Goal: Task Accomplishment & Management: Manage account settings

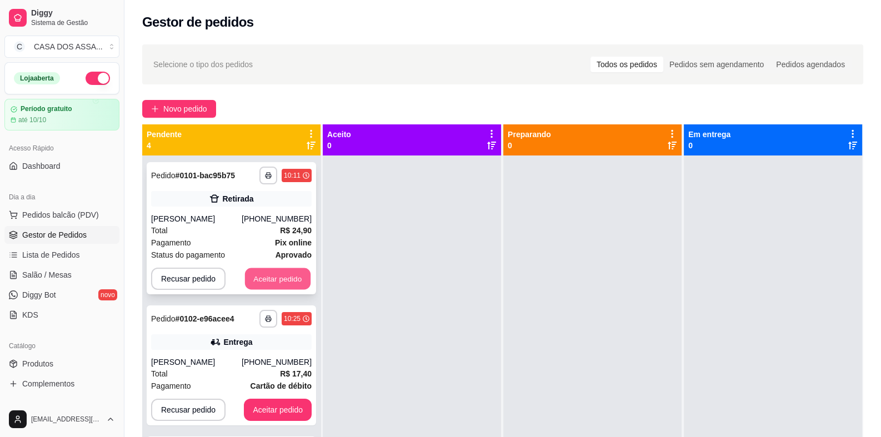
click at [263, 283] on button "Aceitar pedido" at bounding box center [278, 279] width 66 height 22
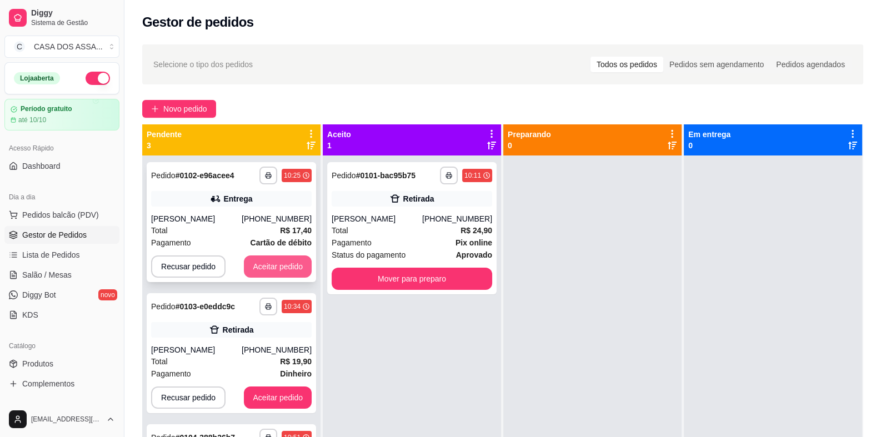
click at [283, 261] on button "Aceitar pedido" at bounding box center [278, 267] width 68 height 22
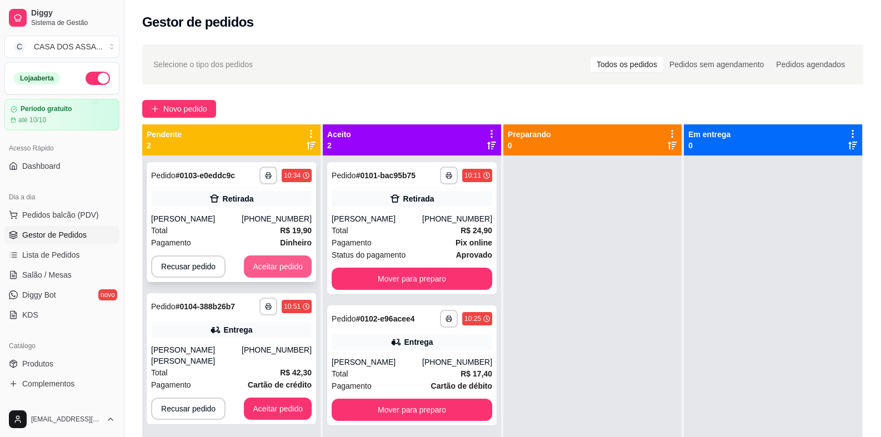
click at [284, 267] on button "Aceitar pedido" at bounding box center [278, 267] width 68 height 22
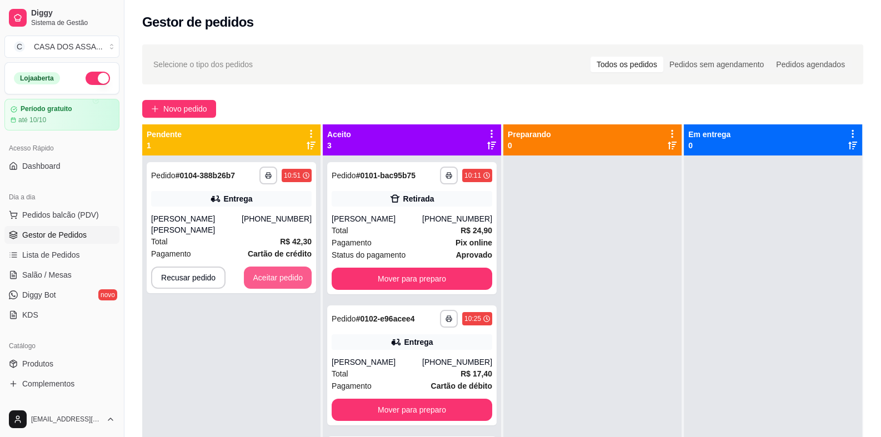
click at [284, 267] on button "Aceitar pedido" at bounding box center [278, 278] width 68 height 22
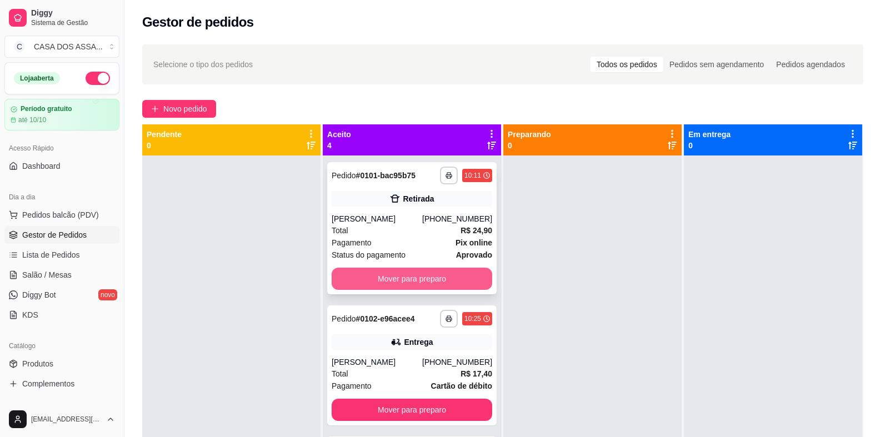
click at [391, 280] on button "Mover para preparo" at bounding box center [412, 279] width 161 height 22
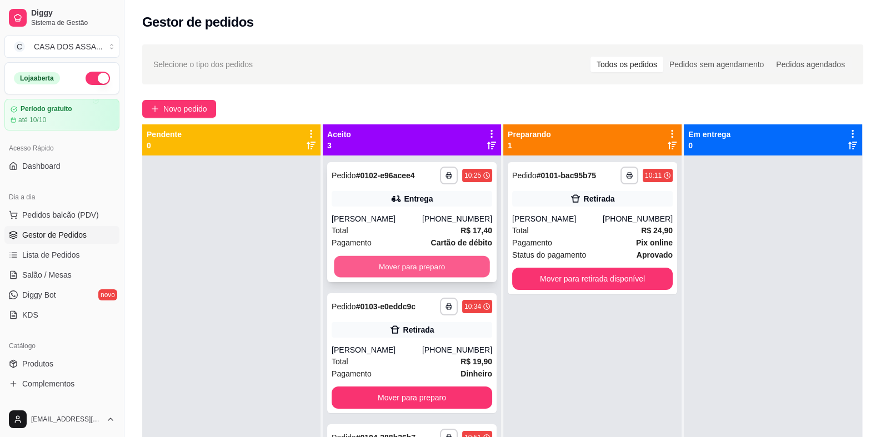
click at [400, 266] on button "Mover para preparo" at bounding box center [412, 267] width 156 height 22
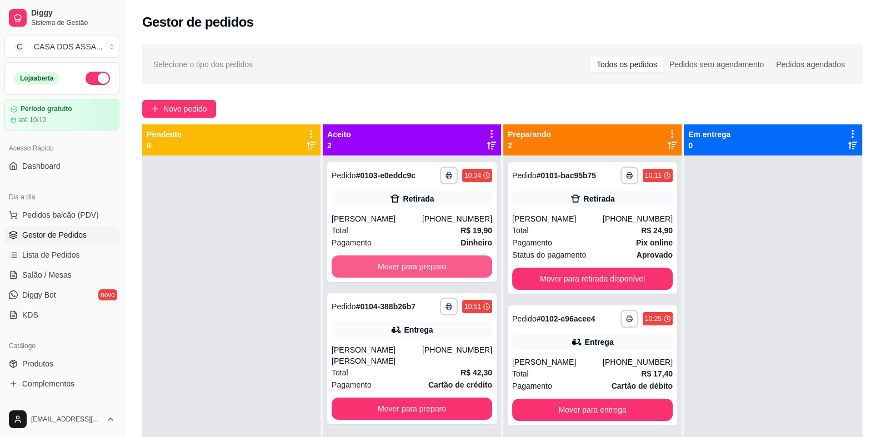
click at [400, 266] on button "Mover para preparo" at bounding box center [412, 267] width 161 height 22
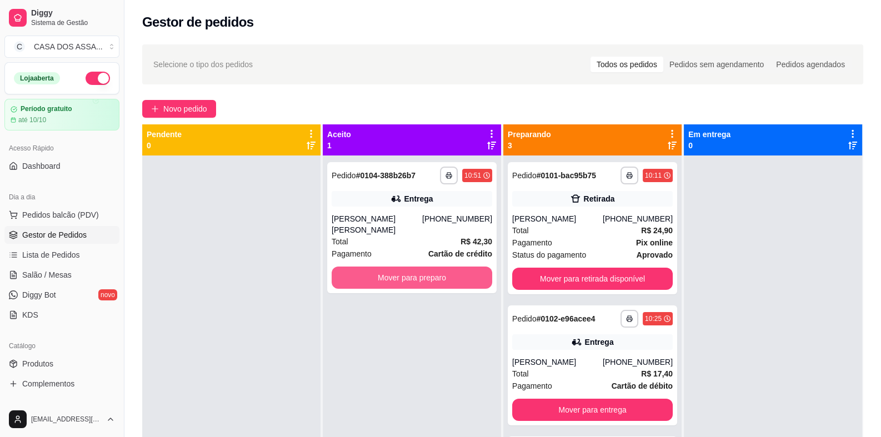
click at [400, 267] on button "Mover para preparo" at bounding box center [412, 278] width 161 height 22
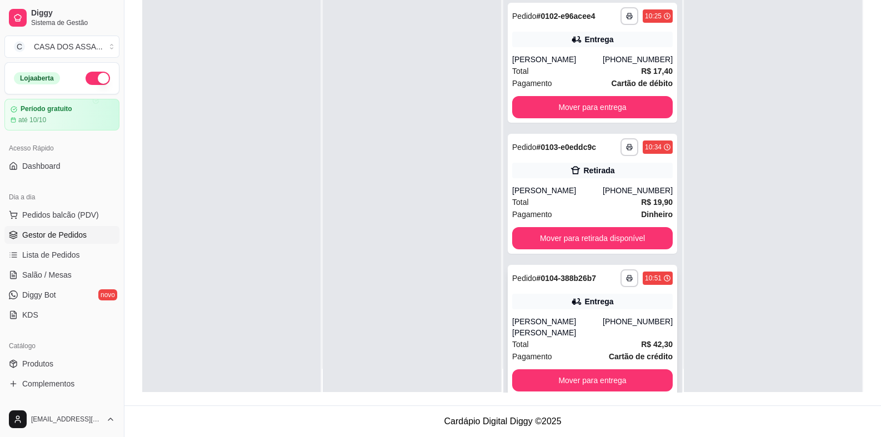
scroll to position [31, 0]
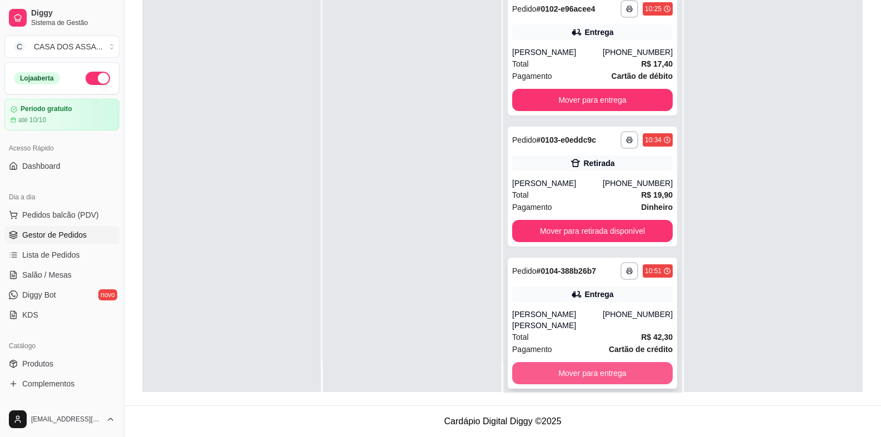
click at [583, 362] on button "Mover para entrega" at bounding box center [592, 373] width 161 height 22
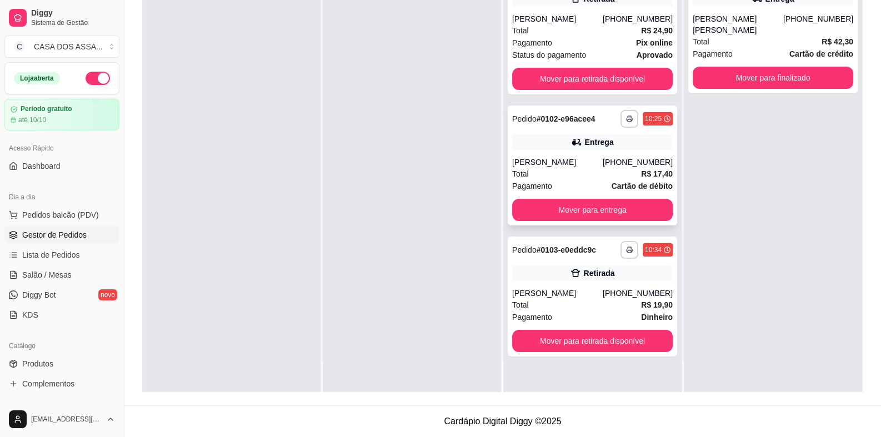
scroll to position [0, 0]
click at [577, 340] on button "Mover para retirada disponível" at bounding box center [592, 342] width 156 height 22
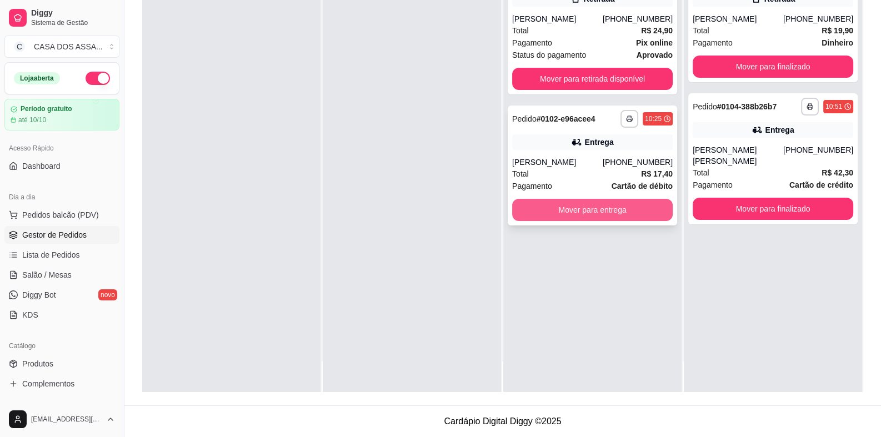
click at [582, 212] on button "Mover para entrega" at bounding box center [592, 210] width 161 height 22
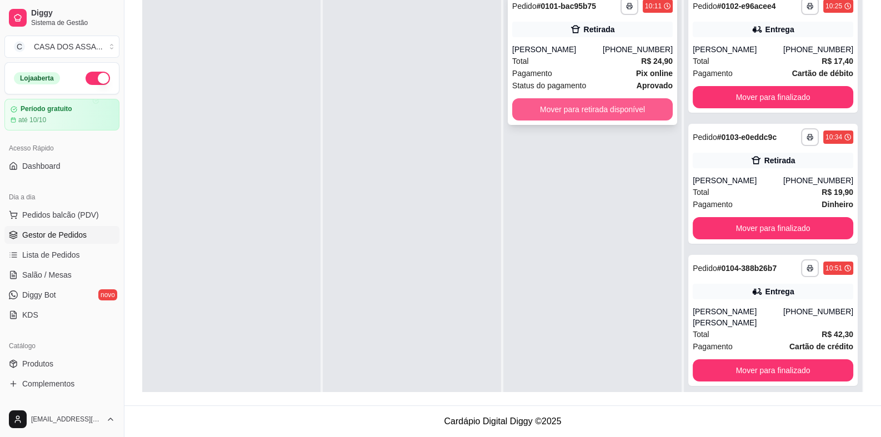
click at [591, 110] on button "Mover para retirada disponível" at bounding box center [592, 109] width 161 height 22
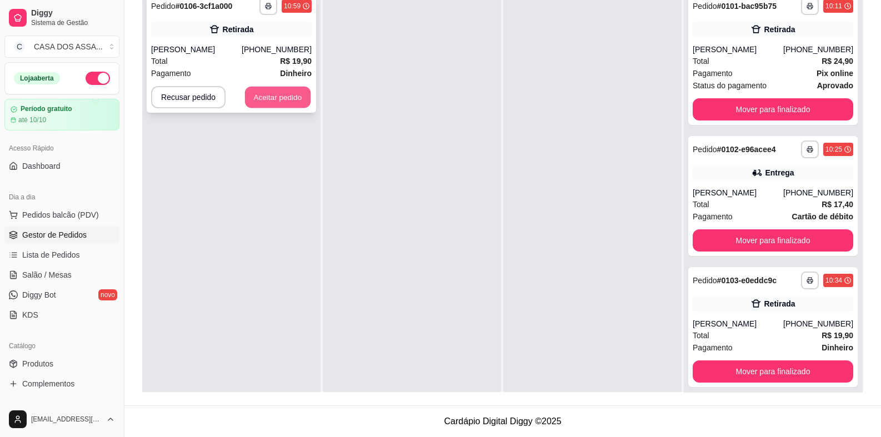
click at [289, 99] on button "Aceitar pedido" at bounding box center [278, 98] width 66 height 22
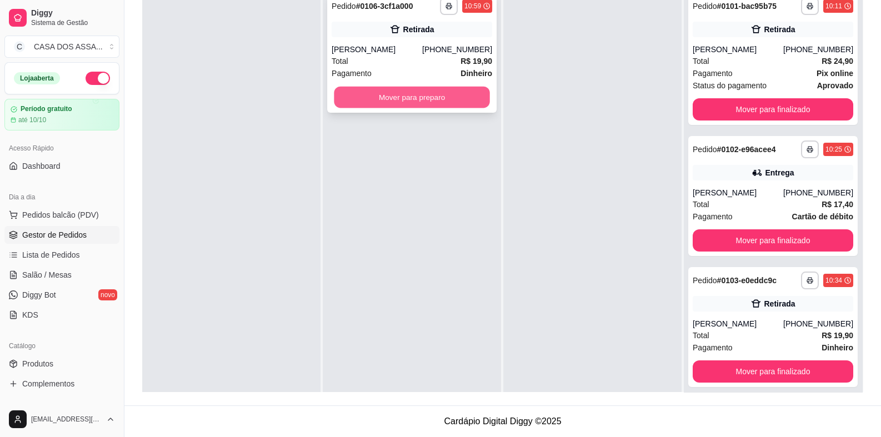
click at [398, 102] on button "Mover para preparo" at bounding box center [412, 98] width 156 height 22
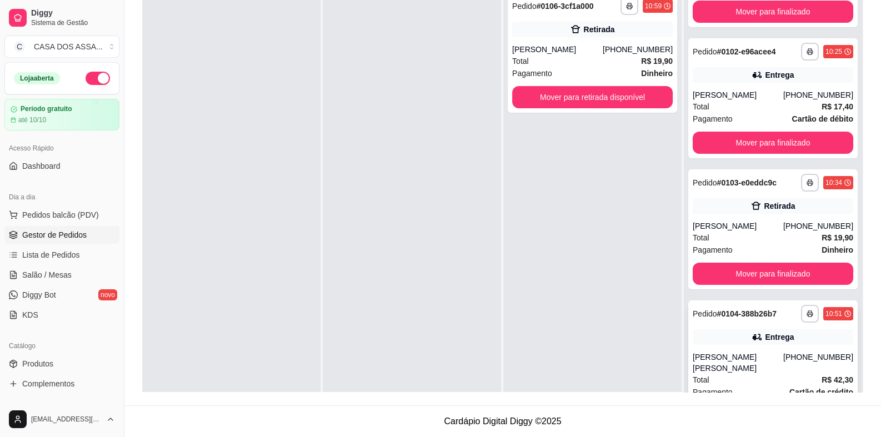
scroll to position [110, 0]
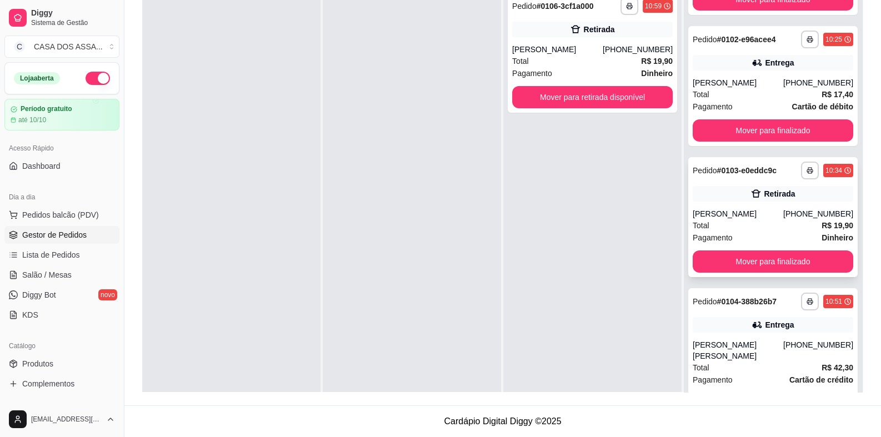
click at [728, 179] on div "**********" at bounding box center [773, 171] width 161 height 18
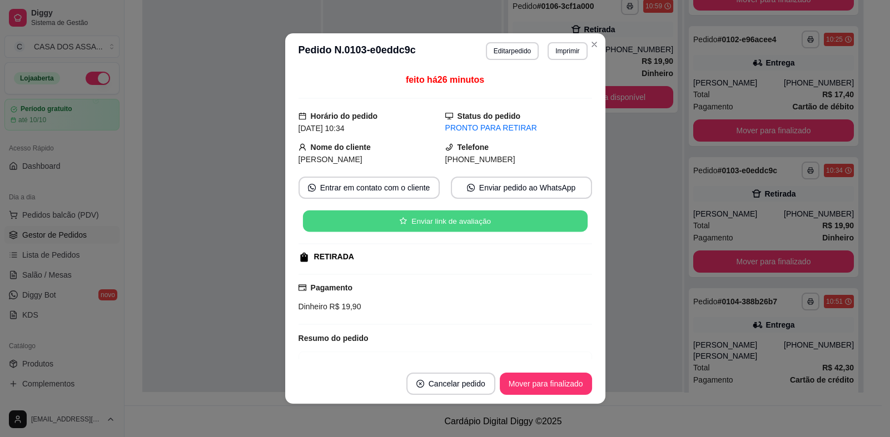
click at [445, 223] on button "Enviar link de avaliação" at bounding box center [444, 222] width 284 height 22
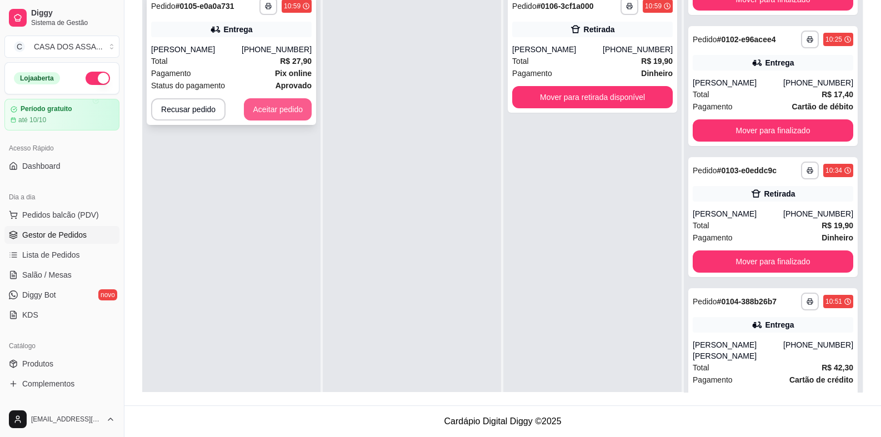
click at [276, 111] on button "Aceitar pedido" at bounding box center [278, 109] width 68 height 22
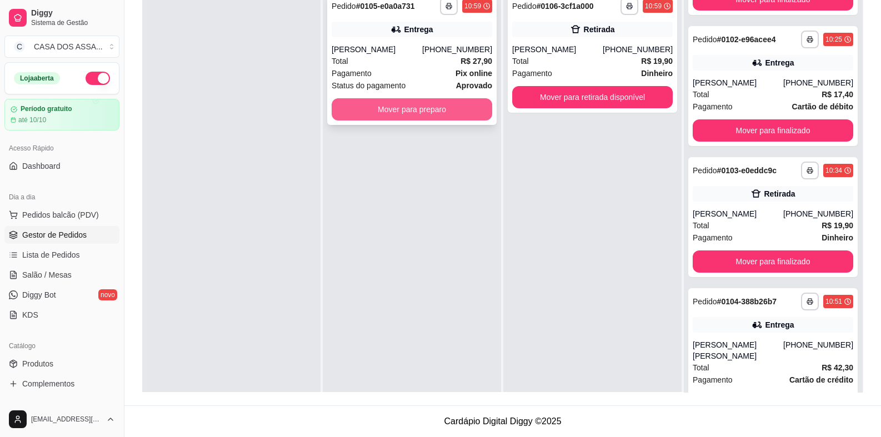
click at [401, 111] on button "Mover para preparo" at bounding box center [412, 109] width 161 height 22
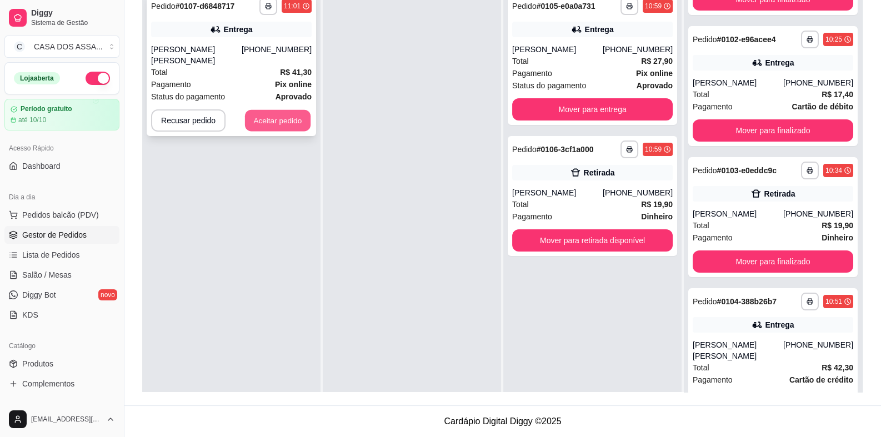
click at [273, 110] on button "Aceitar pedido" at bounding box center [278, 121] width 66 height 22
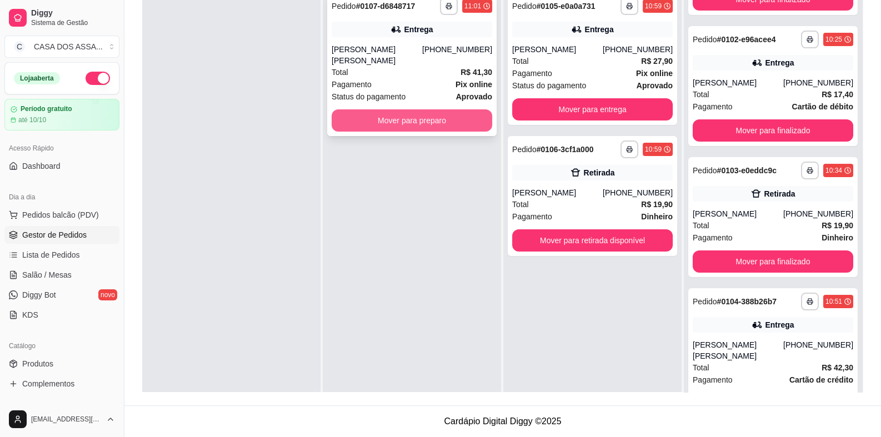
click at [428, 110] on button "Mover para preparo" at bounding box center [412, 120] width 161 height 22
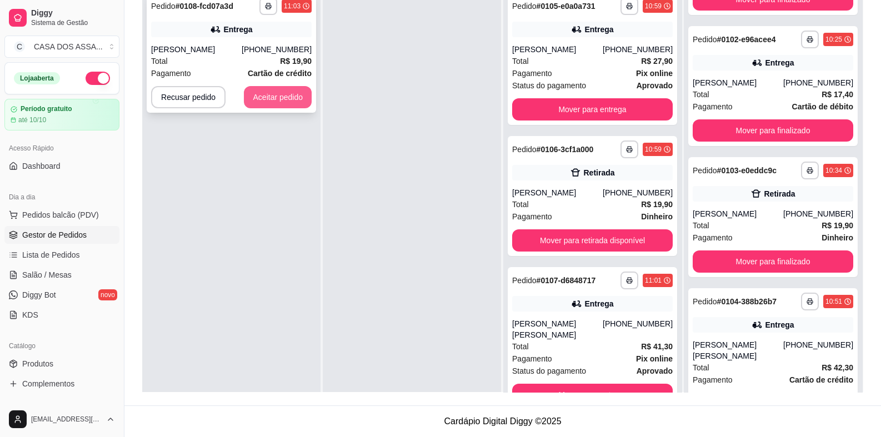
click at [283, 96] on button "Aceitar pedido" at bounding box center [278, 97] width 68 height 22
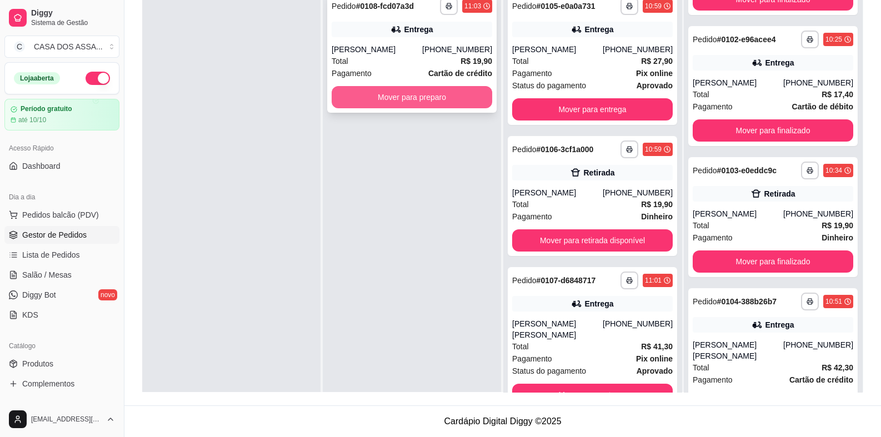
click at [411, 99] on button "Mover para preparo" at bounding box center [412, 97] width 161 height 22
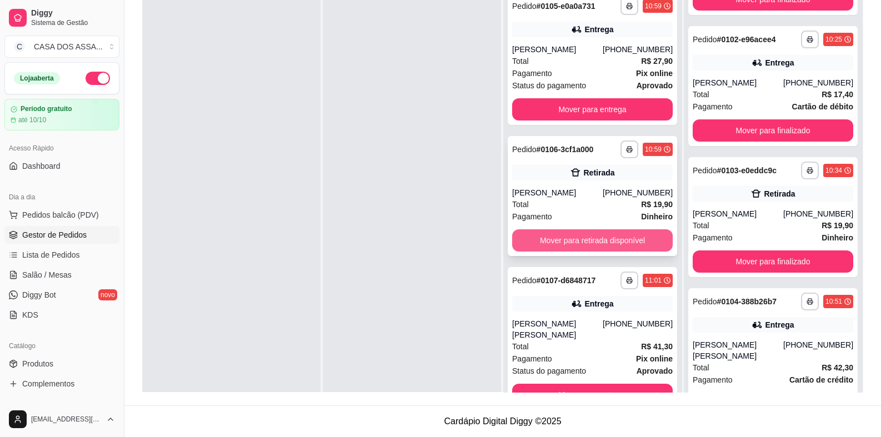
click at [619, 237] on button "Mover para retirada disponível" at bounding box center [592, 240] width 161 height 22
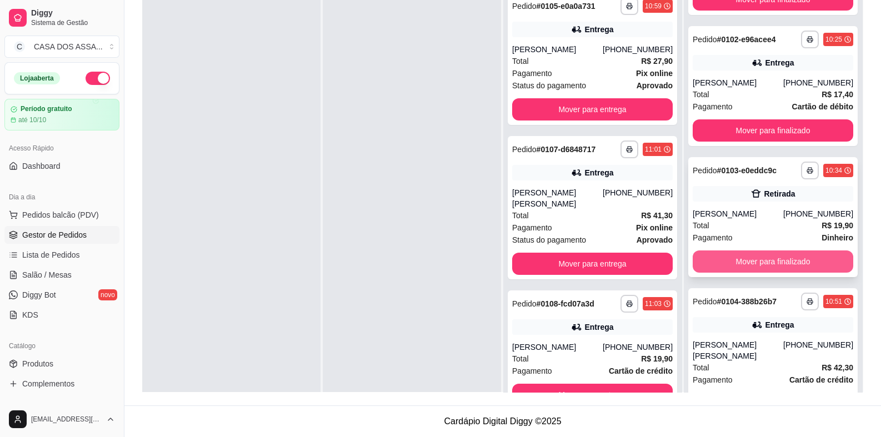
click at [770, 263] on button "Mover para finalizado" at bounding box center [773, 262] width 161 height 22
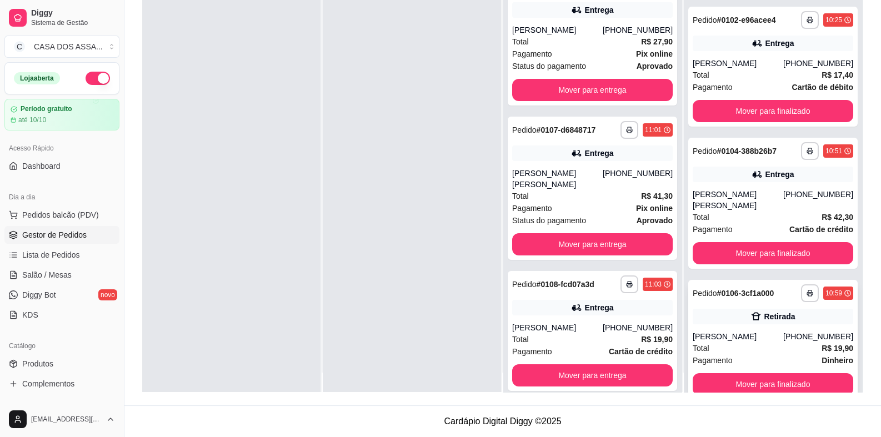
scroll to position [31, 0]
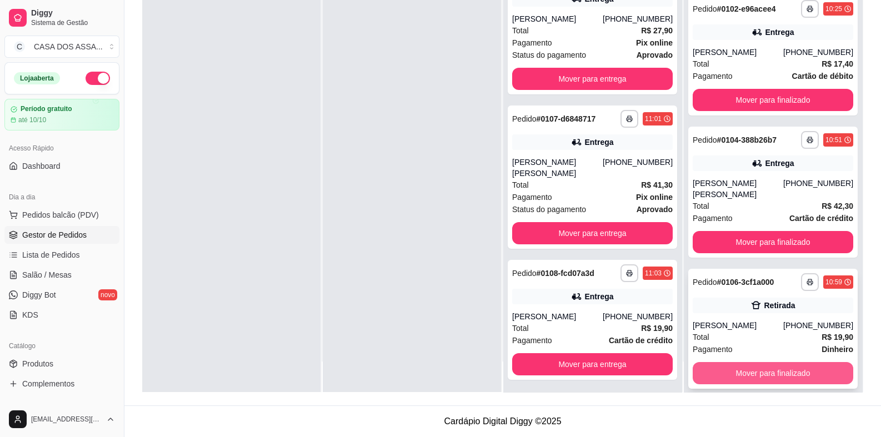
click at [758, 363] on button "Mover para finalizado" at bounding box center [773, 373] width 161 height 22
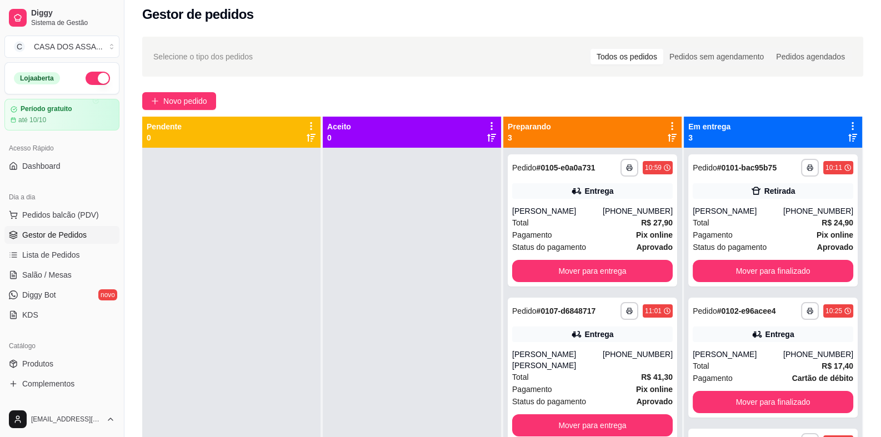
scroll to position [0, 0]
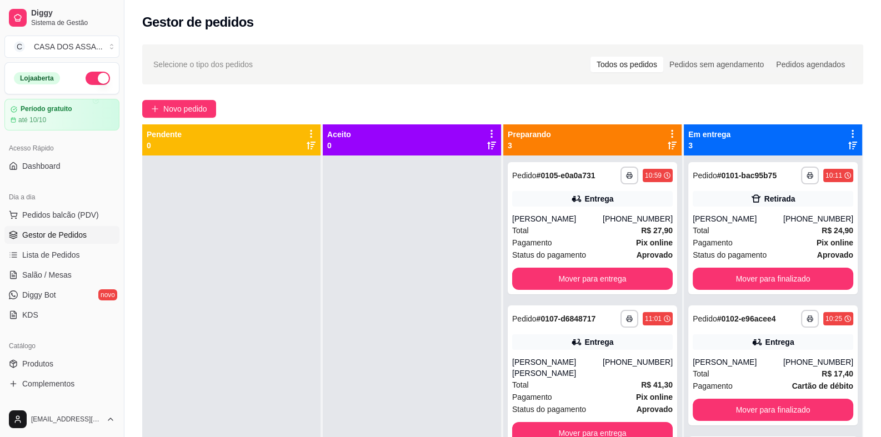
drag, startPoint x: 368, startPoint y: 221, endPoint x: 367, endPoint y: 233, distance: 12.3
click at [368, 221] on div at bounding box center [412, 374] width 178 height 437
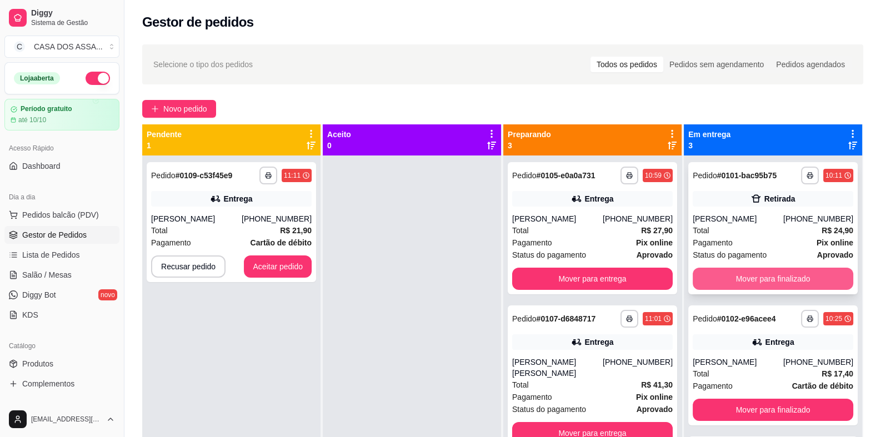
click at [764, 282] on button "Mover para finalizado" at bounding box center [773, 279] width 161 height 22
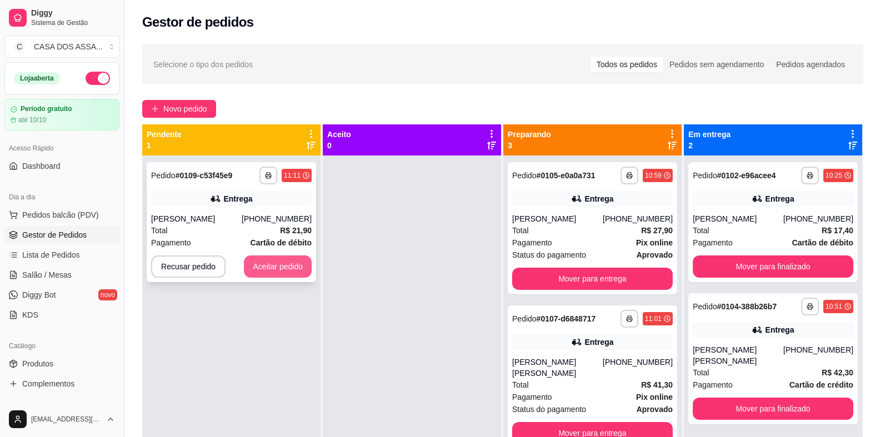
click at [262, 266] on button "Aceitar pedido" at bounding box center [278, 267] width 68 height 22
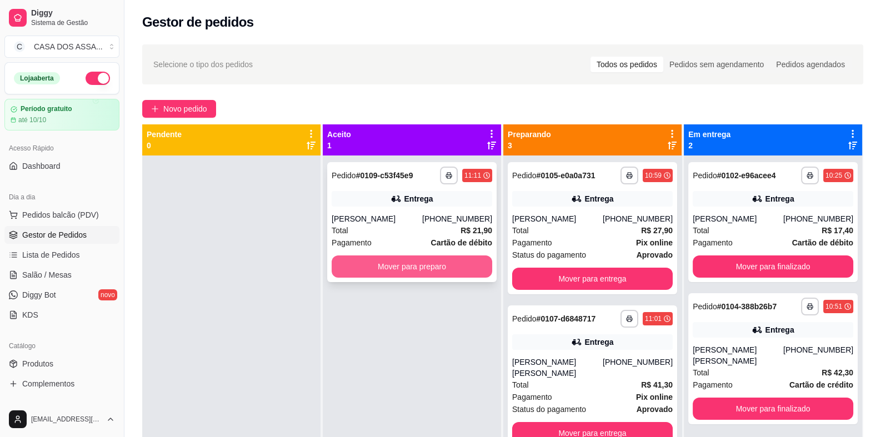
click at [400, 267] on button "Mover para preparo" at bounding box center [412, 267] width 161 height 22
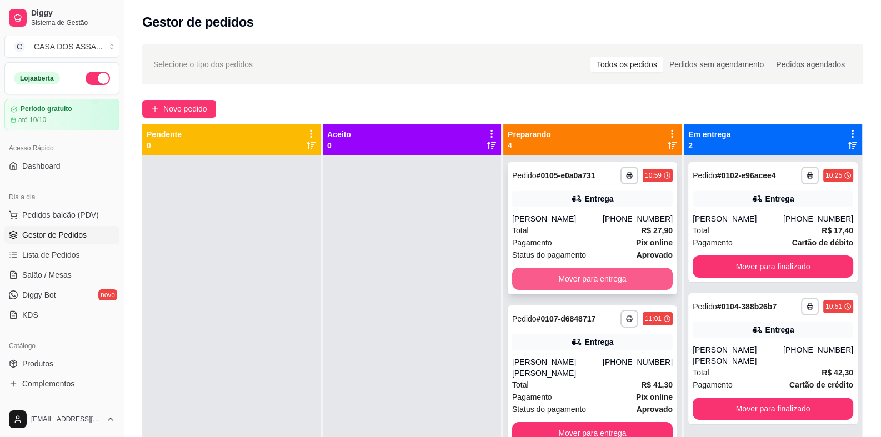
click at [572, 279] on button "Mover para entrega" at bounding box center [592, 279] width 161 height 22
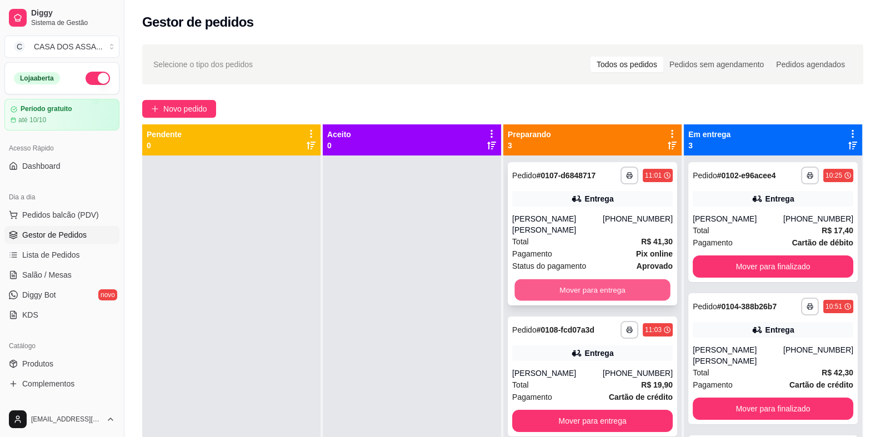
click at [583, 279] on button "Mover para entrega" at bounding box center [592, 290] width 156 height 22
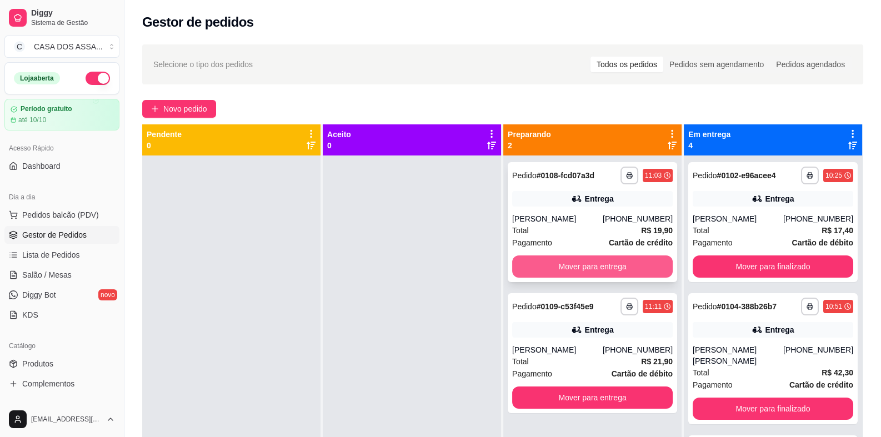
click at [590, 268] on button "Mover para entrega" at bounding box center [592, 267] width 161 height 22
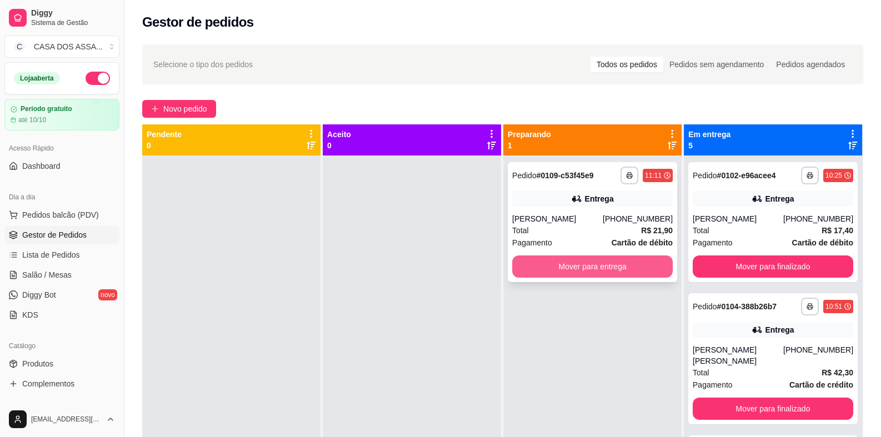
click at [592, 268] on button "Mover para entrega" at bounding box center [592, 267] width 161 height 22
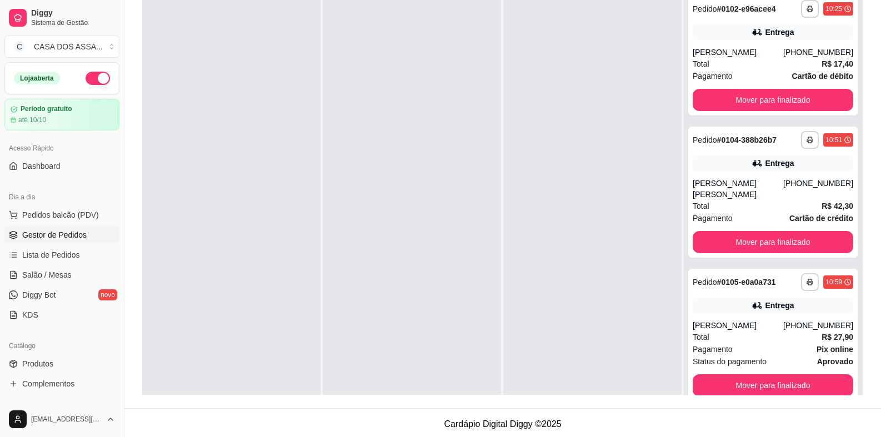
click at [414, 272] on div at bounding box center [412, 207] width 178 height 437
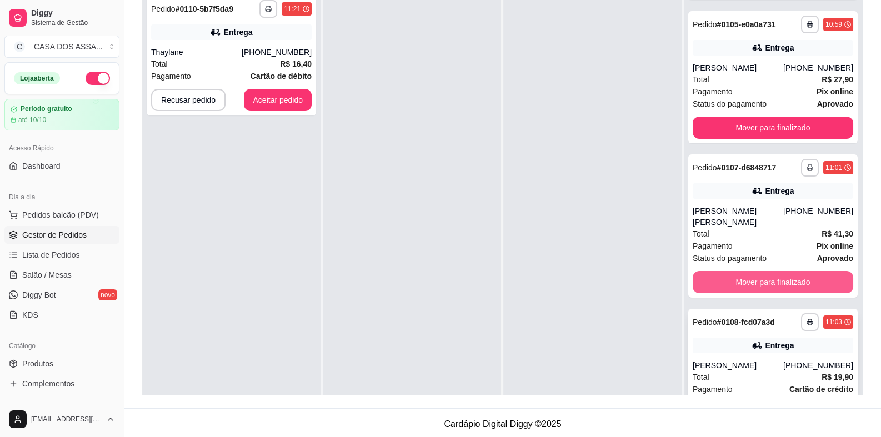
scroll to position [277, 0]
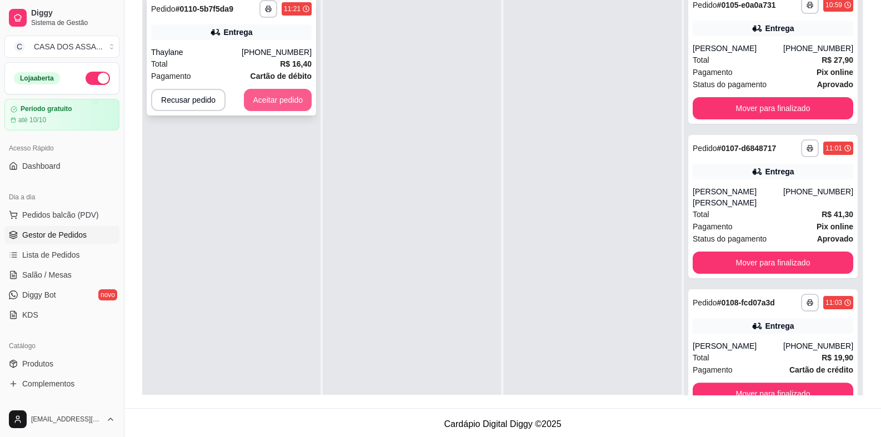
click at [284, 99] on button "Aceitar pedido" at bounding box center [278, 100] width 68 height 22
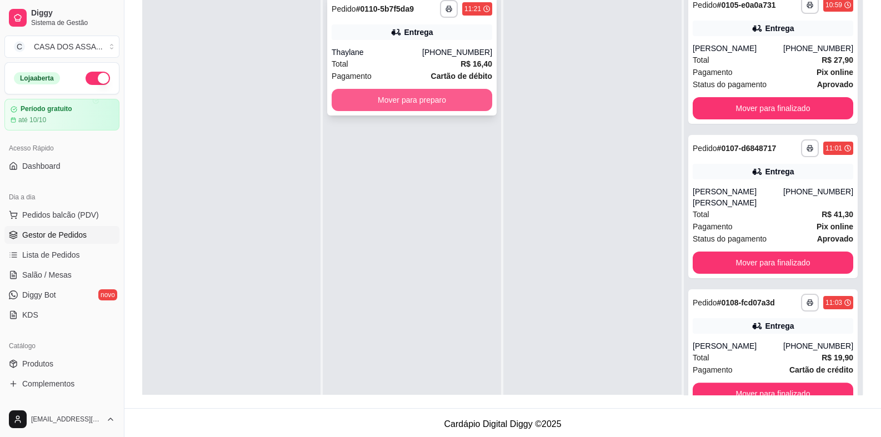
click at [401, 94] on button "Mover para preparo" at bounding box center [412, 100] width 161 height 22
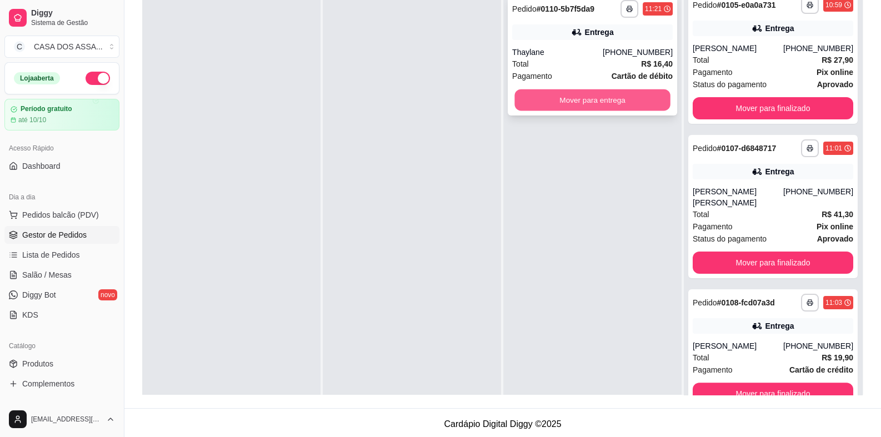
click at [563, 101] on button "Mover para entrega" at bounding box center [592, 100] width 156 height 22
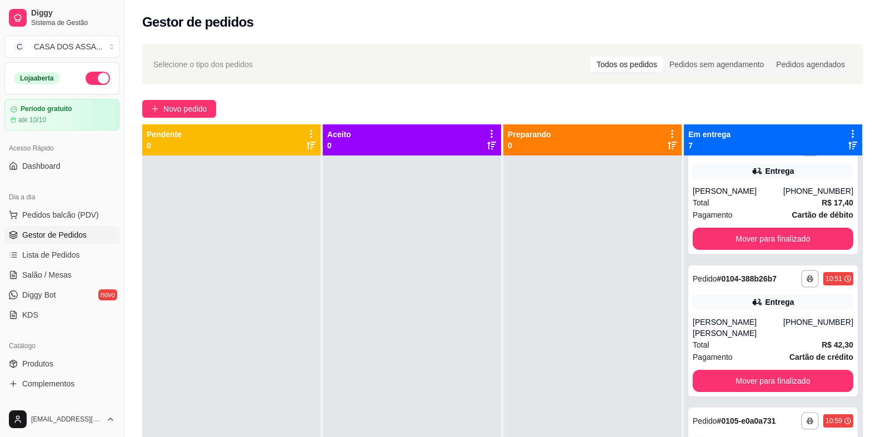
scroll to position [0, 0]
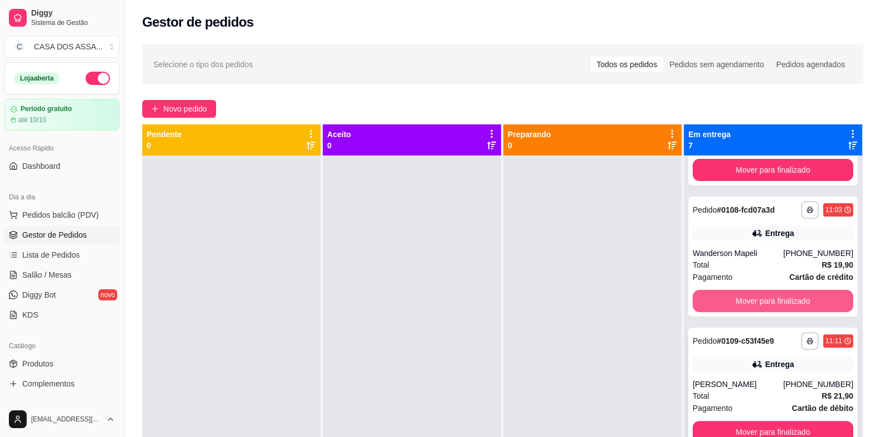
scroll to position [516, 0]
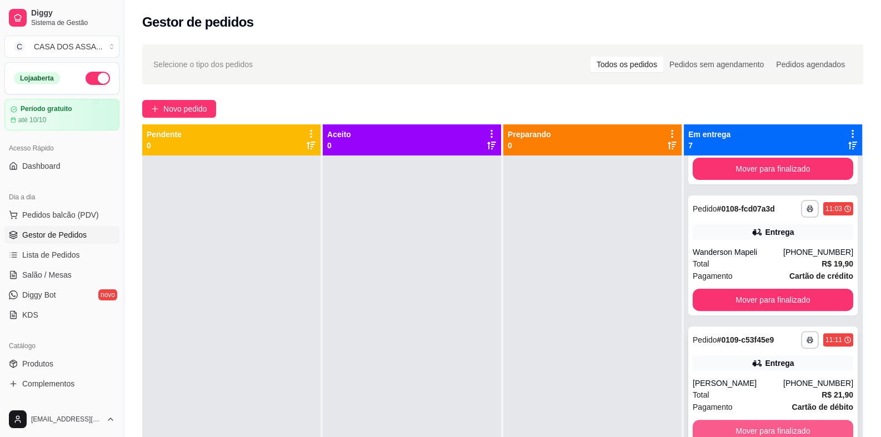
click at [765, 426] on button "Mover para finalizado" at bounding box center [773, 431] width 161 height 22
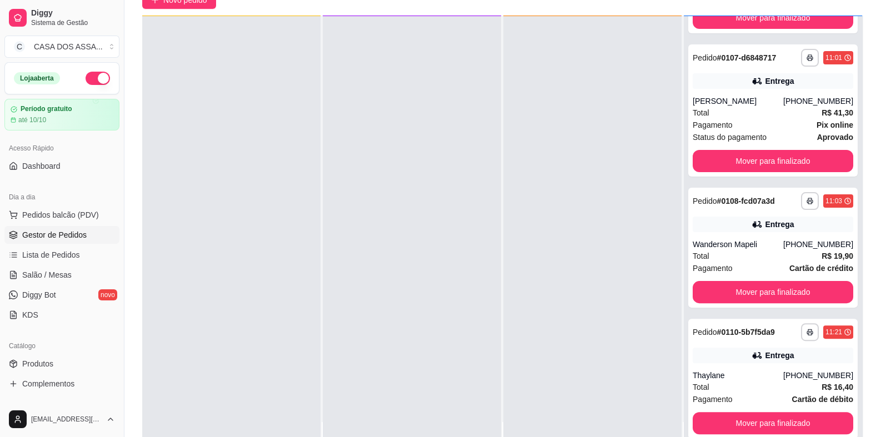
scroll to position [111, 0]
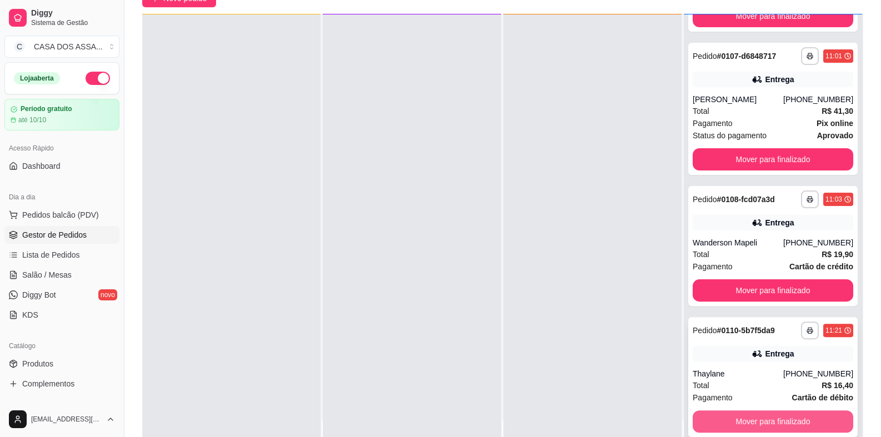
click at [749, 421] on button "Mover para finalizado" at bounding box center [773, 422] width 161 height 22
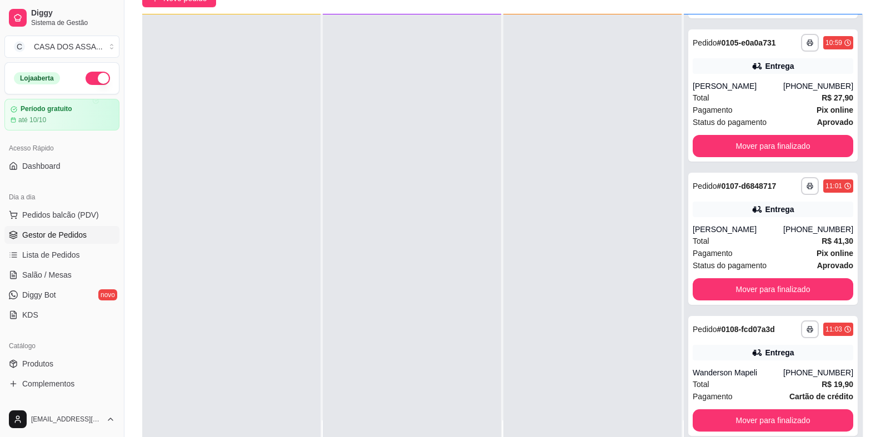
scroll to position [253, 0]
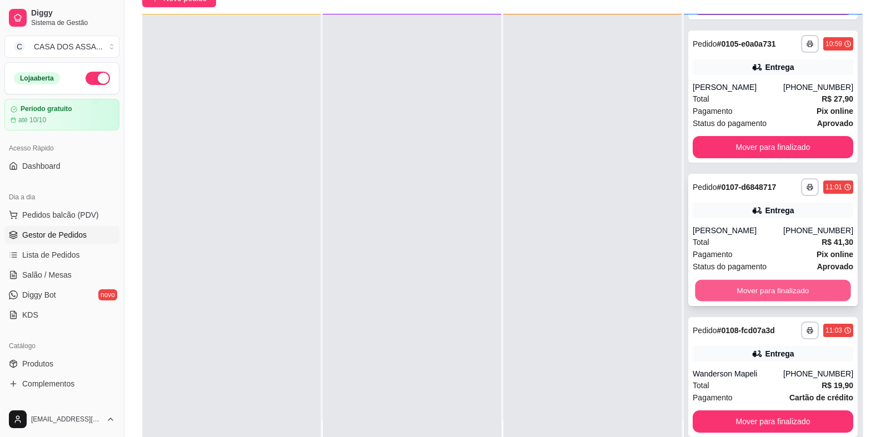
click at [755, 288] on button "Mover para finalizado" at bounding box center [773, 291] width 156 height 22
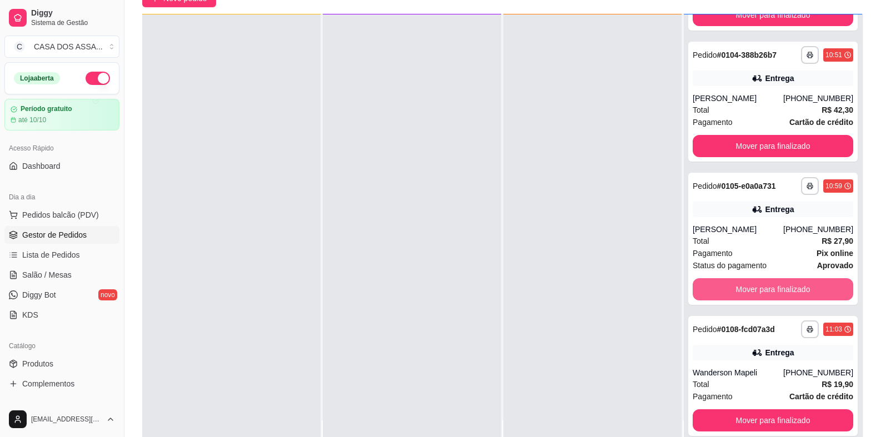
scroll to position [110, 0]
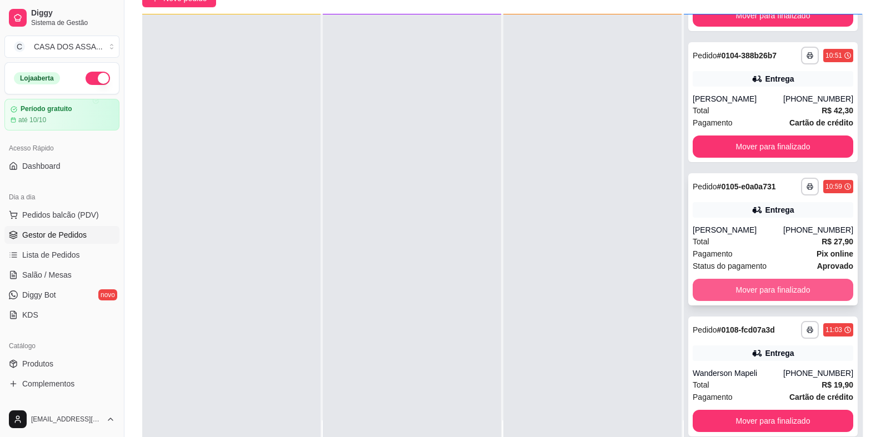
click at [750, 287] on button "Mover para finalizado" at bounding box center [773, 290] width 161 height 22
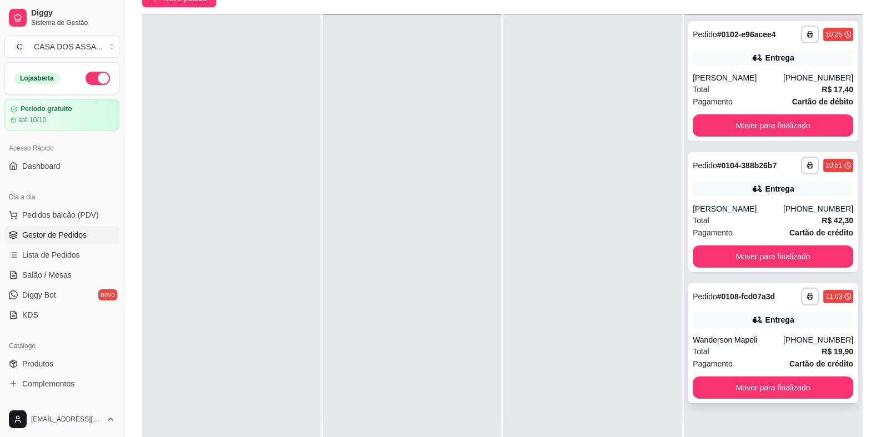
scroll to position [0, 0]
click at [774, 388] on button "Mover para finalizado" at bounding box center [773, 388] width 161 height 22
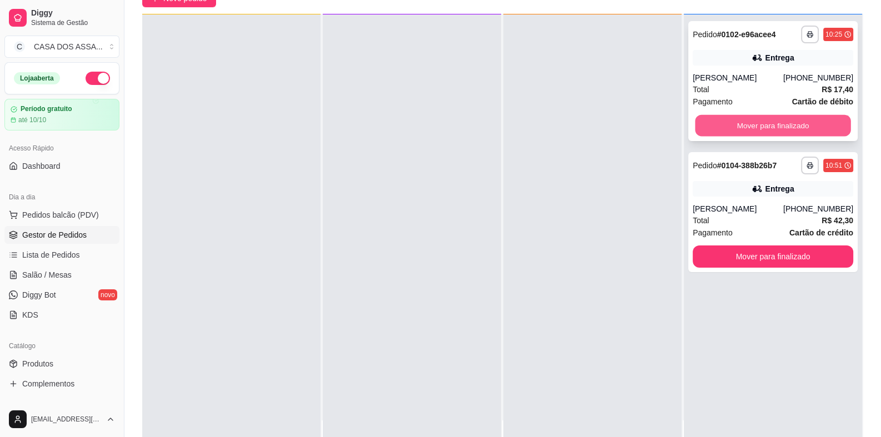
click at [733, 129] on button "Mover para finalizado" at bounding box center [773, 126] width 156 height 22
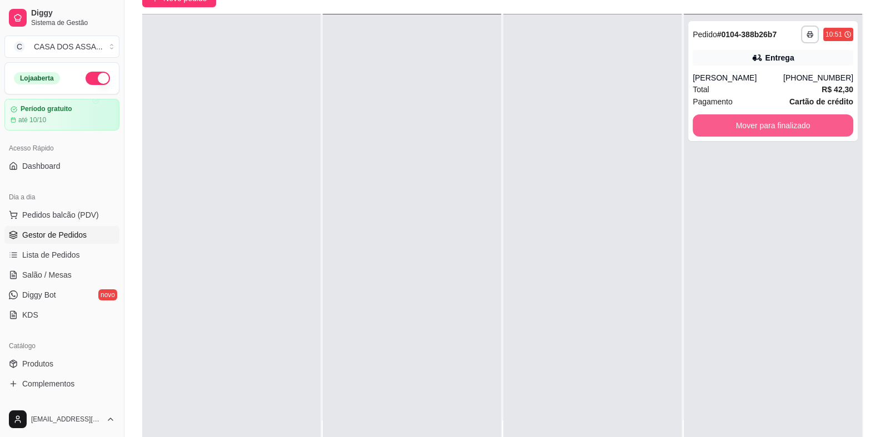
click at [731, 129] on button "Mover para finalizado" at bounding box center [773, 125] width 161 height 22
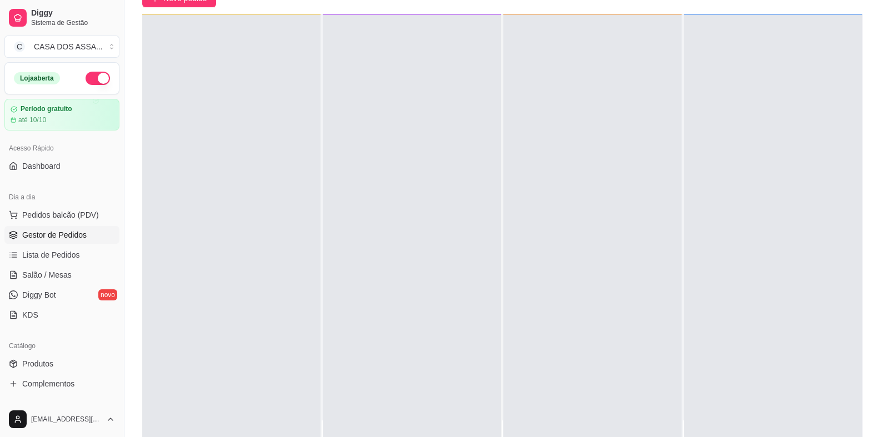
click at [55, 233] on span "Gestor de Pedidos" at bounding box center [54, 234] width 64 height 11
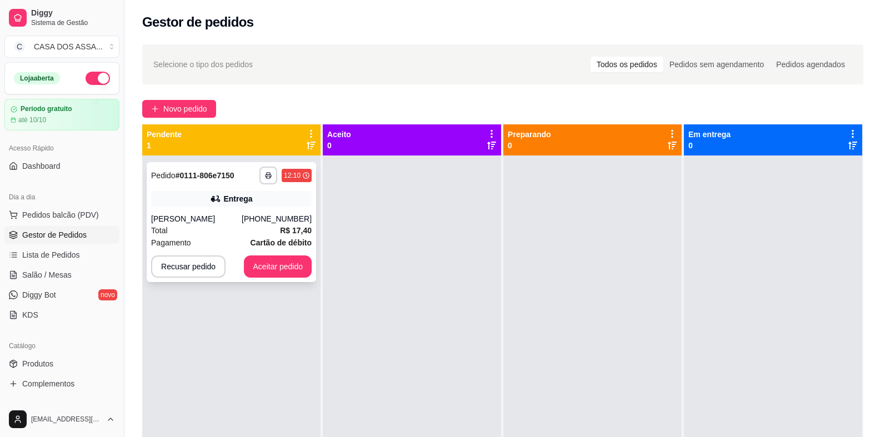
click at [288, 273] on button "Aceitar pedido" at bounding box center [278, 267] width 68 height 22
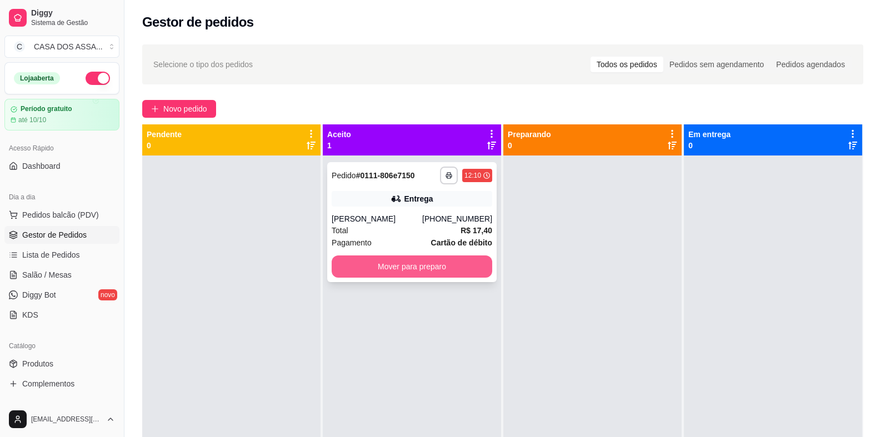
click at [391, 272] on button "Mover para preparo" at bounding box center [412, 267] width 161 height 22
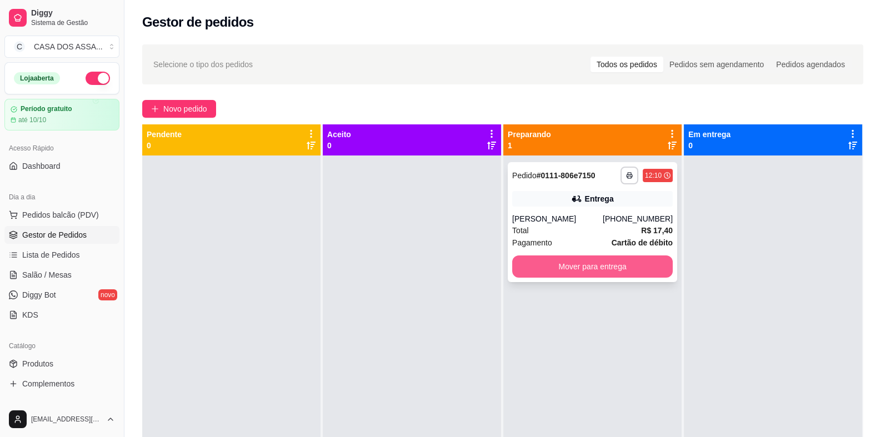
click at [586, 266] on button "Mover para entrega" at bounding box center [592, 267] width 161 height 22
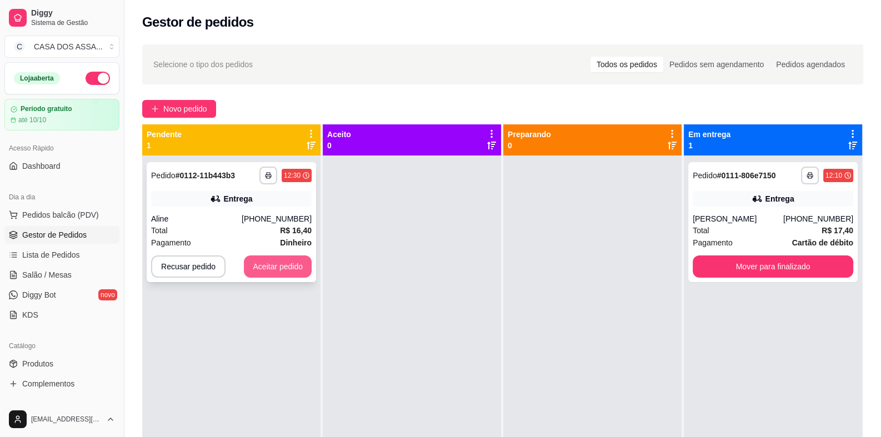
click at [273, 263] on button "Aceitar pedido" at bounding box center [278, 267] width 68 height 22
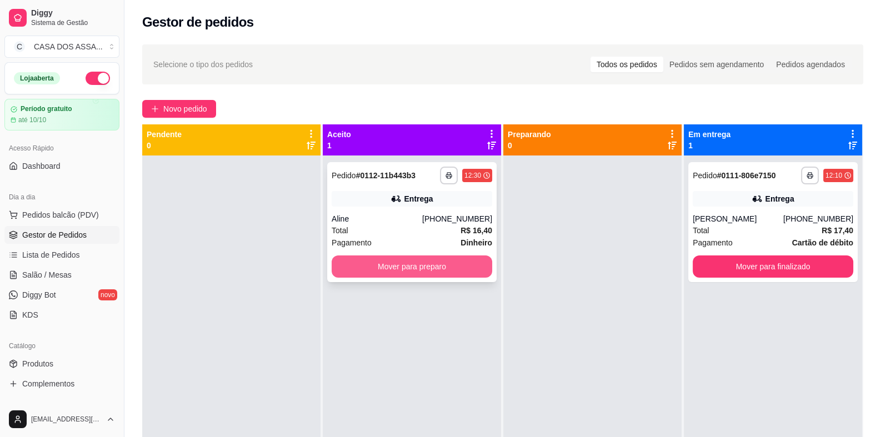
click at [402, 268] on button "Mover para preparo" at bounding box center [412, 267] width 161 height 22
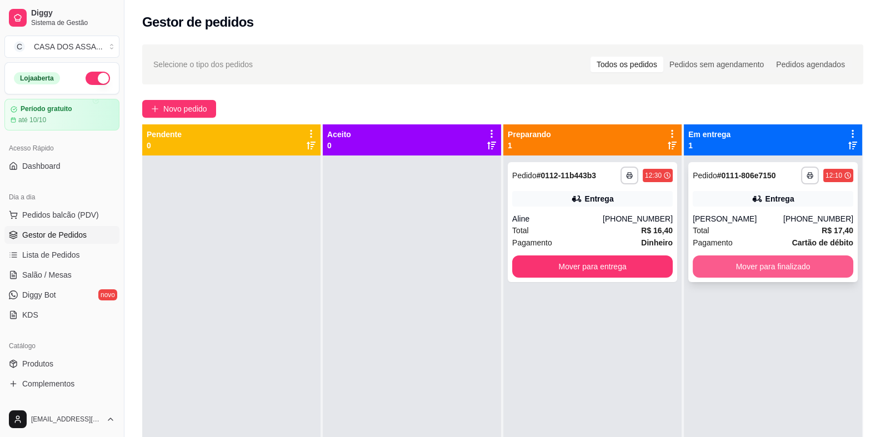
click at [790, 264] on button "Mover para finalizado" at bounding box center [773, 267] width 161 height 22
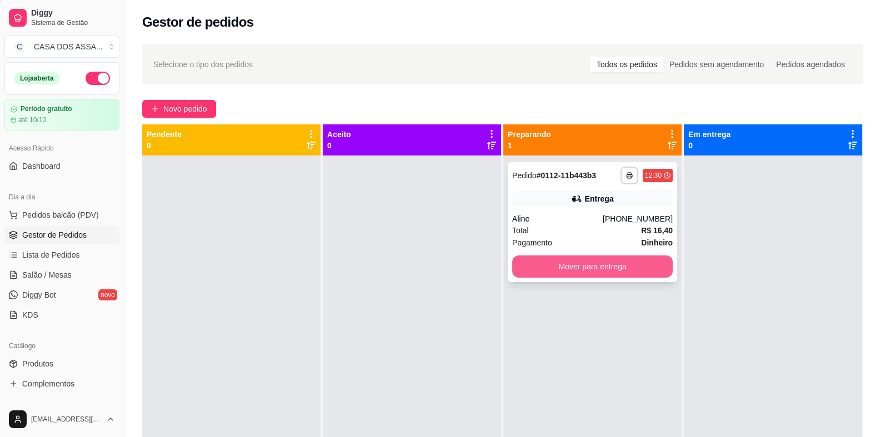
click at [598, 263] on button "Mover para entrega" at bounding box center [592, 267] width 161 height 22
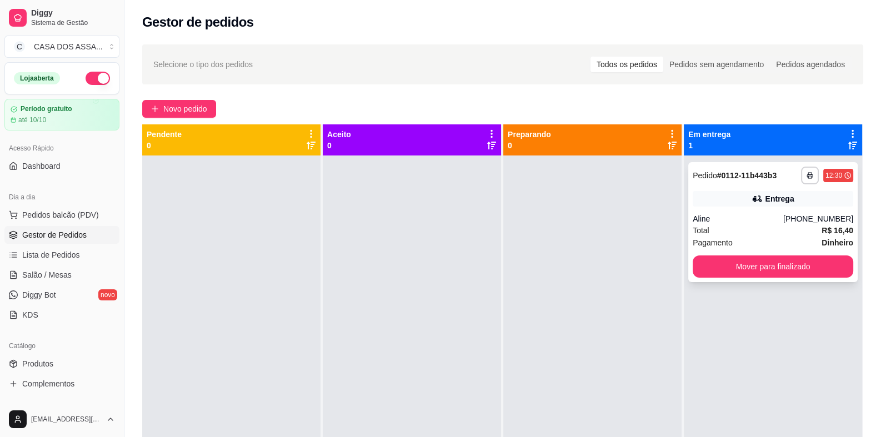
click at [750, 212] on div "**********" at bounding box center [772, 222] width 169 height 120
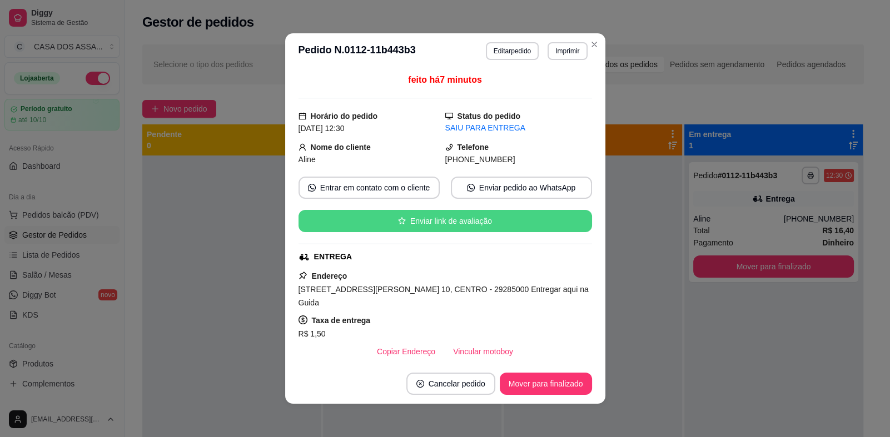
click at [416, 221] on button "Enviar link de avaliação" at bounding box center [444, 221] width 293 height 22
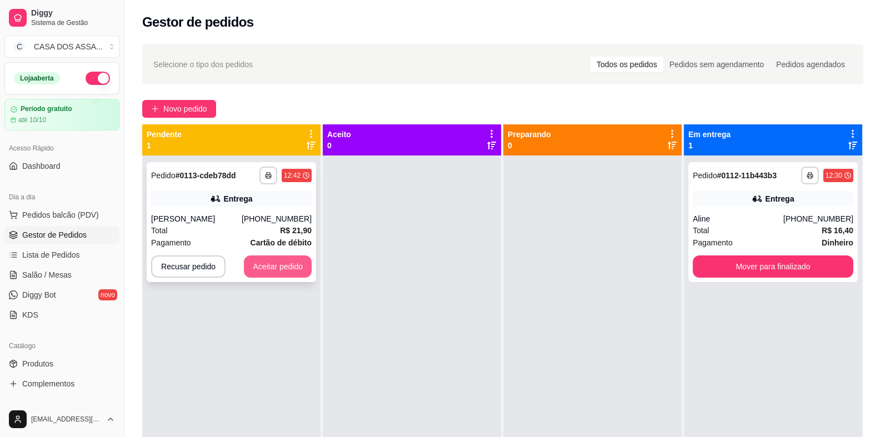
click at [293, 272] on button "Aceitar pedido" at bounding box center [278, 267] width 68 height 22
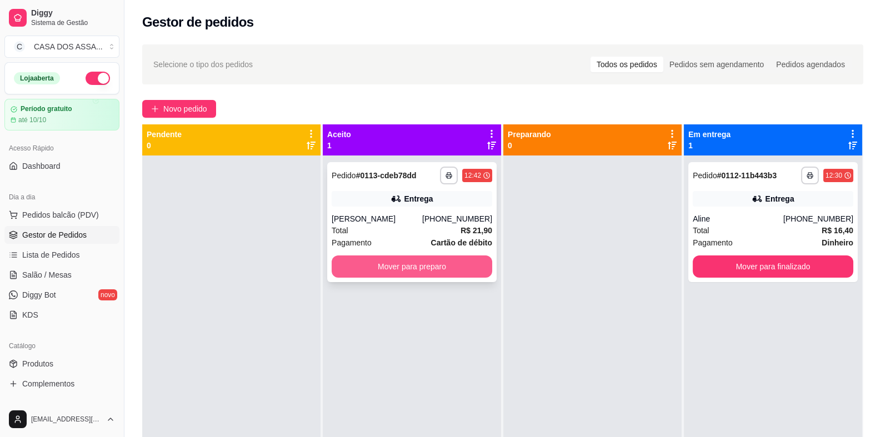
click at [427, 273] on button "Mover para preparo" at bounding box center [412, 267] width 161 height 22
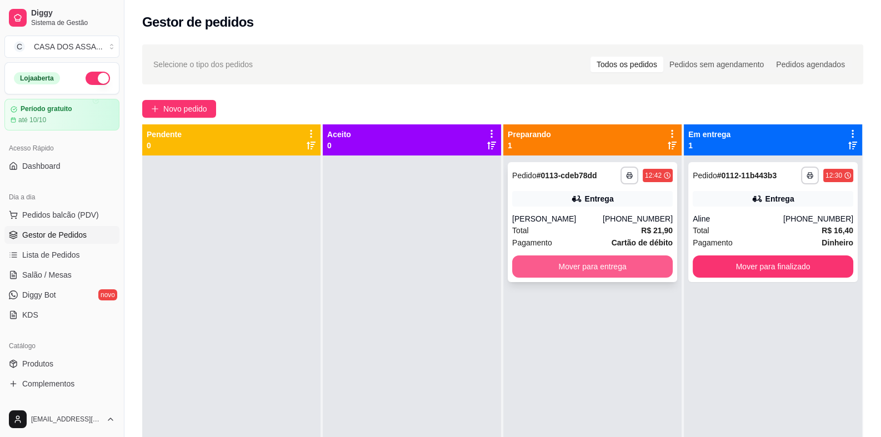
click at [584, 261] on button "Mover para entrega" at bounding box center [592, 267] width 161 height 22
